Goal: Task Accomplishment & Management: Use online tool/utility

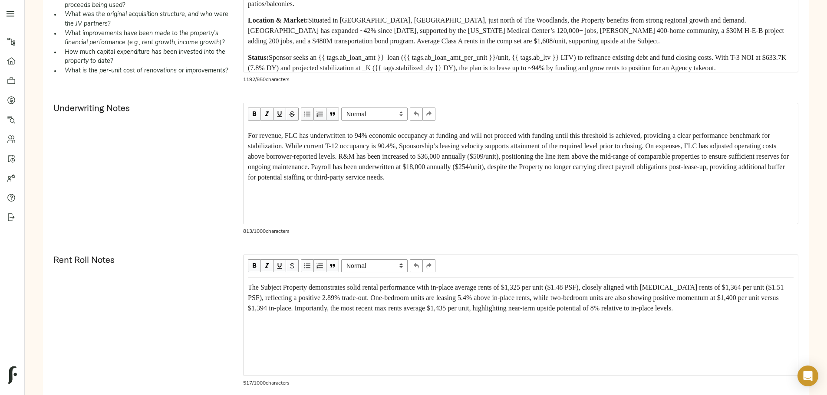
scroll to position [482, 0]
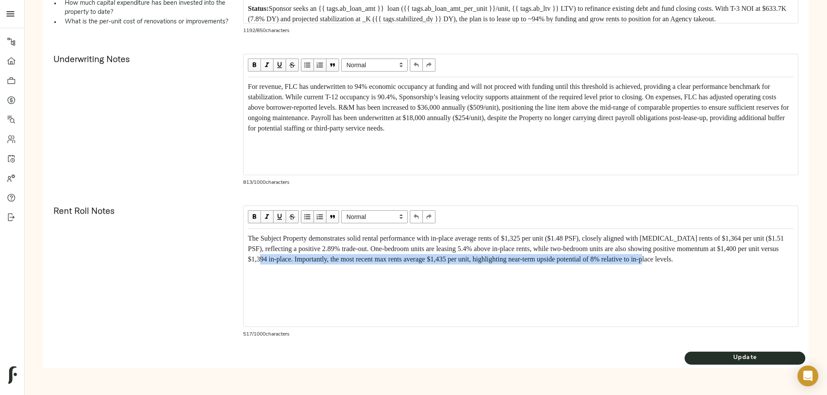
drag, startPoint x: 540, startPoint y: 270, endPoint x: 637, endPoint y: 286, distance: 98.0
click at [409, 168] on div "The Subject Property demonstrates solid rental performance with in-place averag…" at bounding box center [521, 249] width 546 height 31
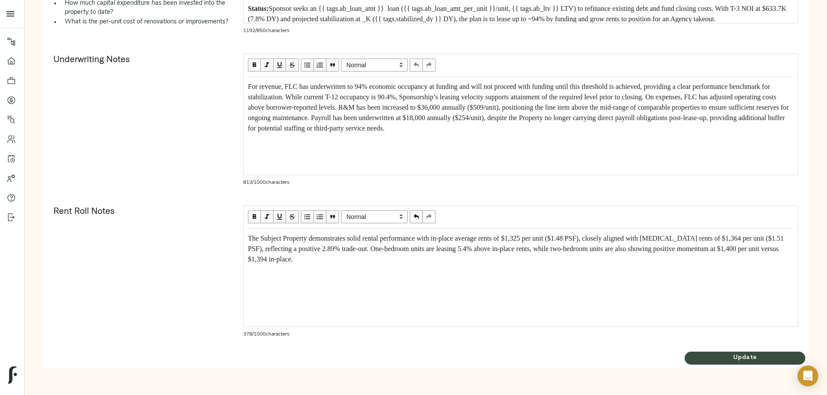
click at [409, 168] on span "Update" at bounding box center [744, 358] width 121 height 11
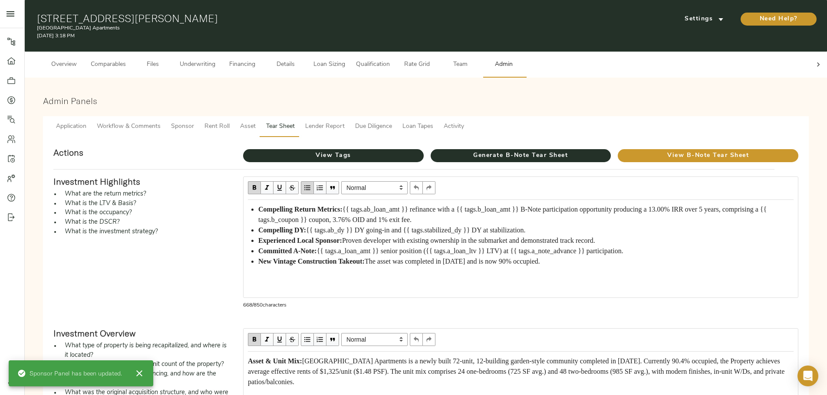
click at [140, 168] on icon "button" at bounding box center [139, 374] width 10 height 10
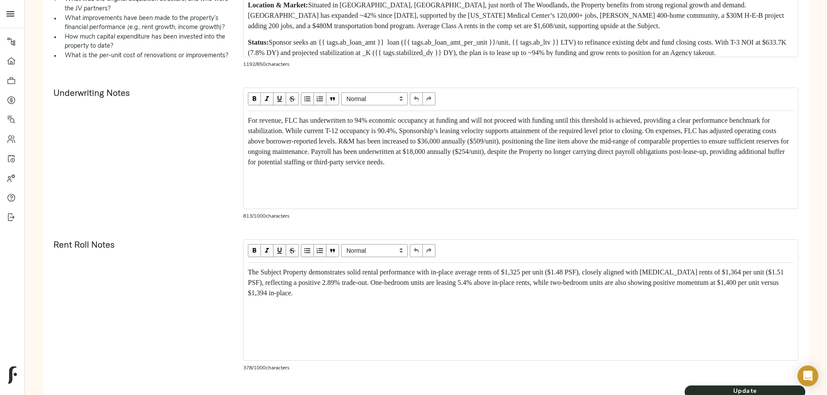
scroll to position [482, 0]
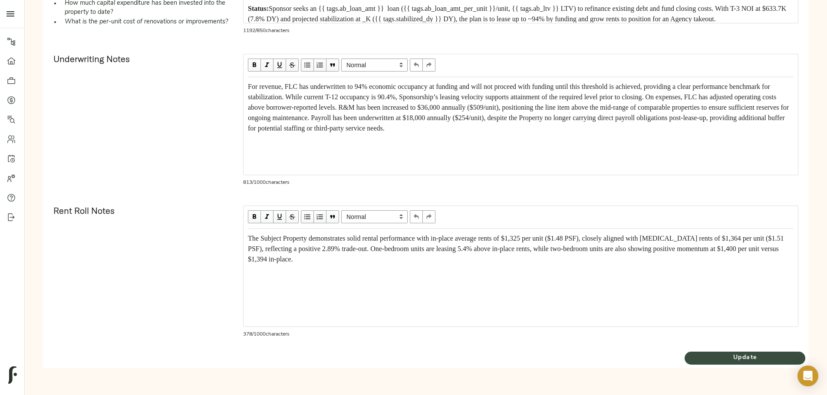
click at [409, 168] on span "Update" at bounding box center [744, 358] width 121 height 11
click at [409, 168] on span "The Subject Property demonstrates solid rental performance with in-place averag…" at bounding box center [516, 249] width 537 height 28
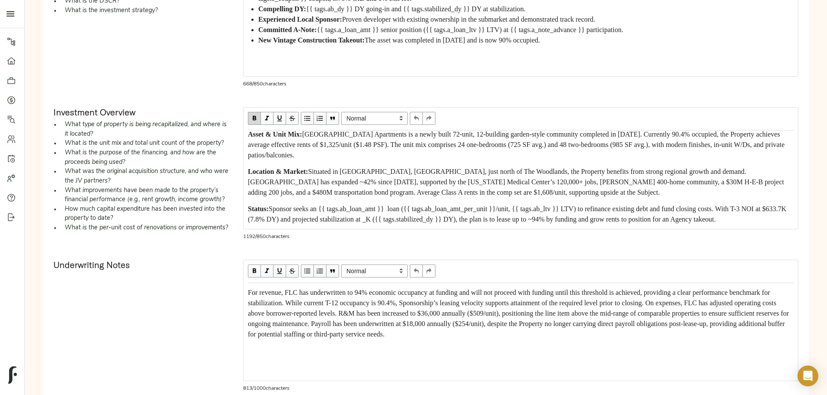
scroll to position [58, 0]
click at [409, 168] on div "Status: Sponsor seeks an {{ tags.ab_loan_amt }} loan ({{ tags.ab_loan_amt_per_u…" at bounding box center [521, 214] width 546 height 21
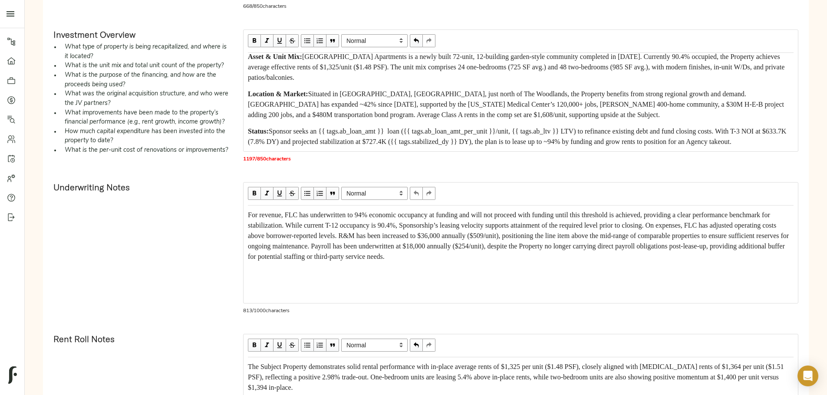
scroll to position [482, 0]
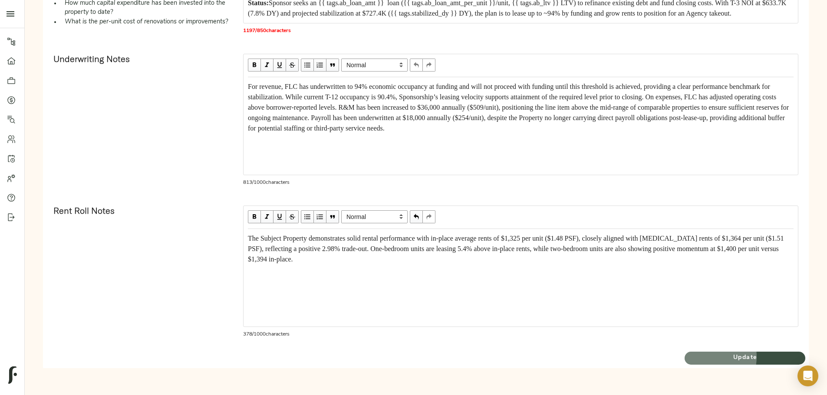
click at [409, 168] on span "Update" at bounding box center [744, 358] width 121 height 11
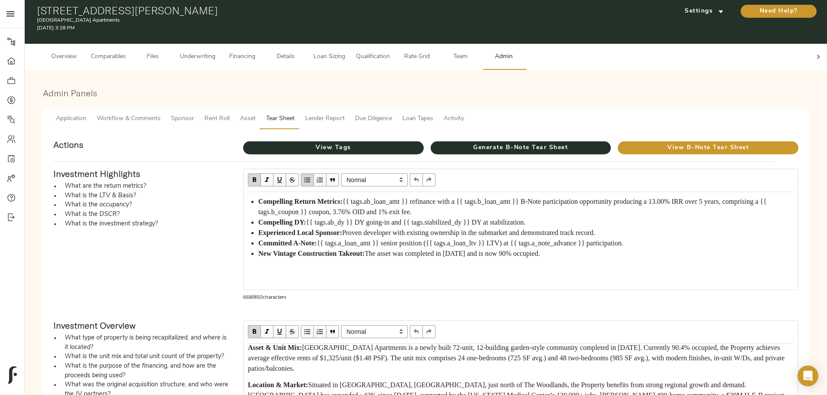
scroll to position [0, 0]
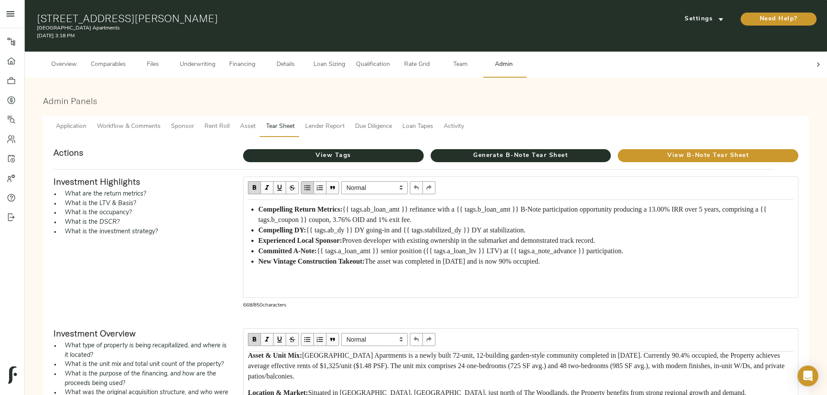
click at [194, 122] on span "Sponsor" at bounding box center [182, 127] width 23 height 11
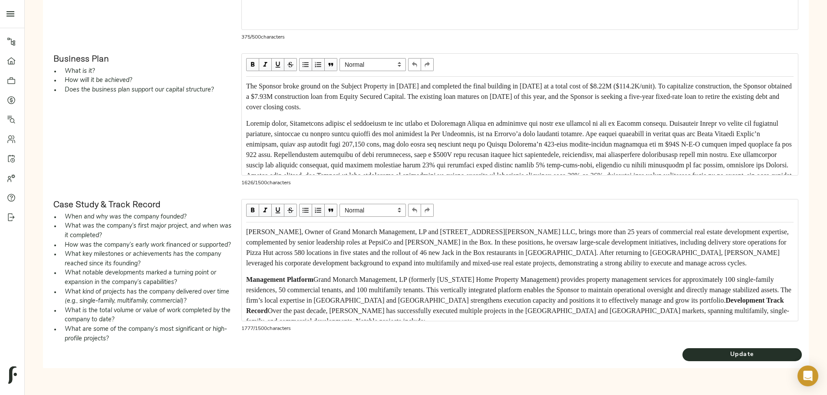
scroll to position [173, 0]
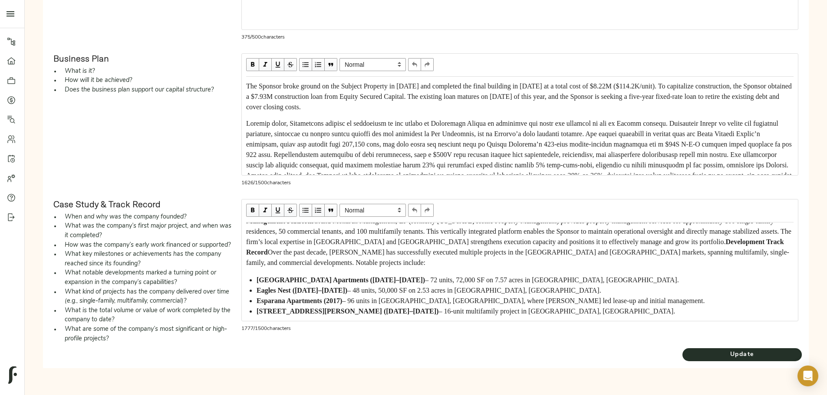
click at [342, 168] on span "Esparana Apartments (2017)" at bounding box center [300, 300] width 86 height 7
click at [409, 168] on span "Update" at bounding box center [741, 355] width 119 height 11
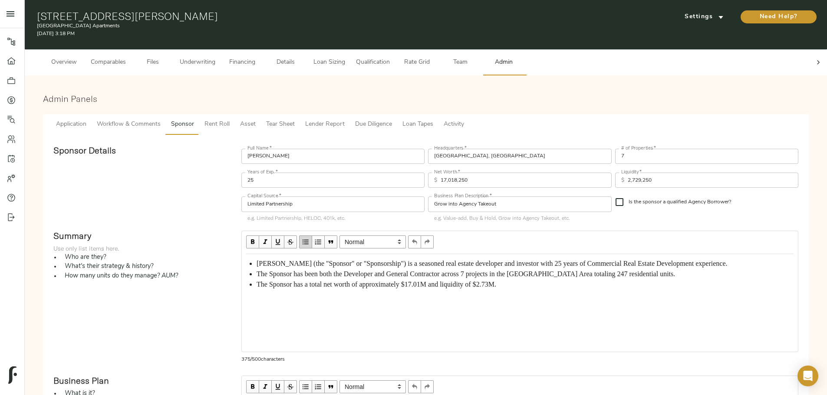
scroll to position [0, 0]
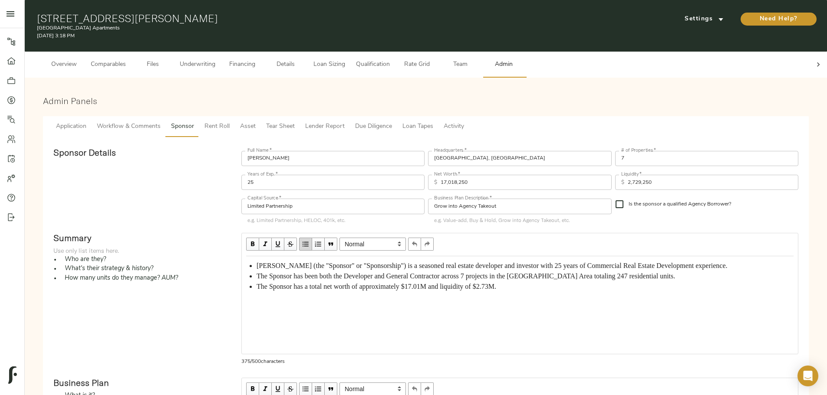
click at [295, 122] on span "Tear Sheet" at bounding box center [280, 127] width 29 height 11
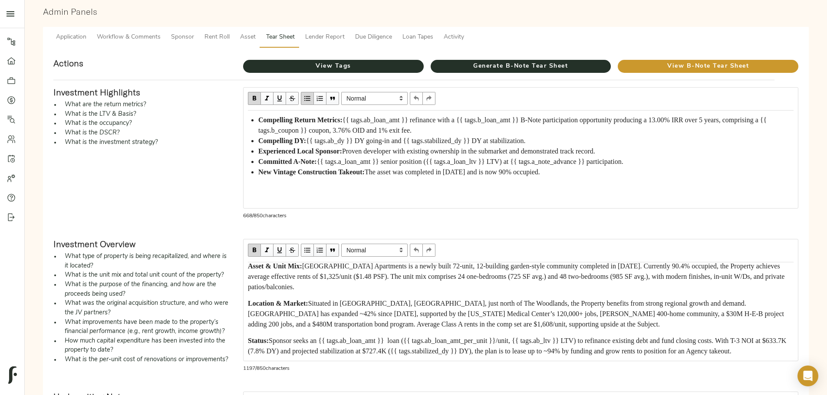
scroll to position [43, 0]
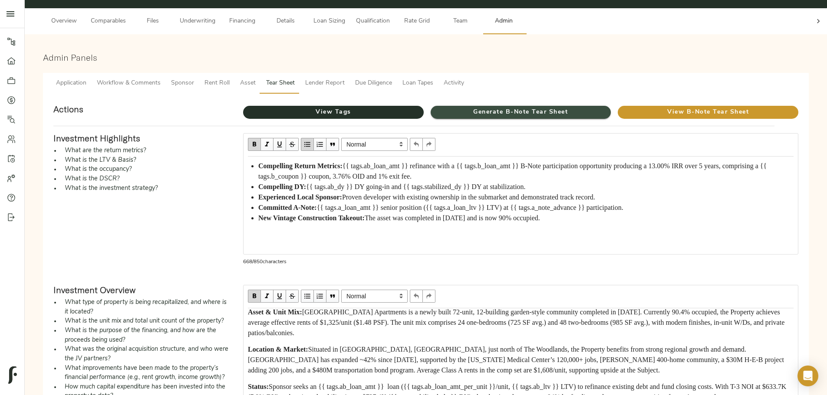
click at [409, 107] on span "Generate B-Note Tear Sheet" at bounding box center [521, 112] width 181 height 11
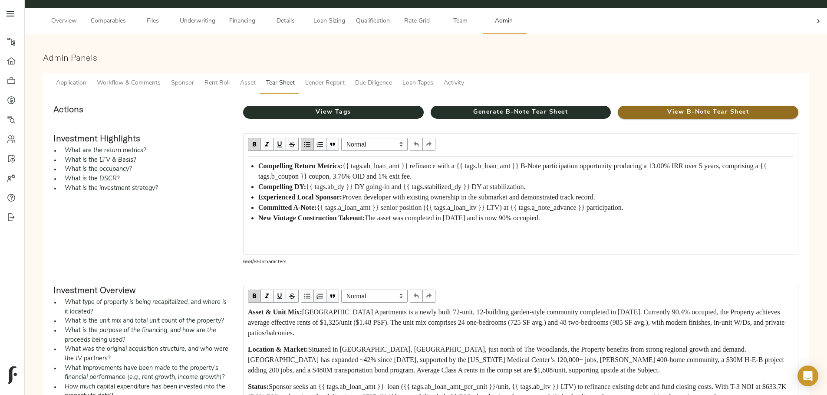
click at [409, 107] on span "View B-Note Tear Sheet" at bounding box center [708, 112] width 181 height 11
